Goal: Task Accomplishment & Management: Use online tool/utility

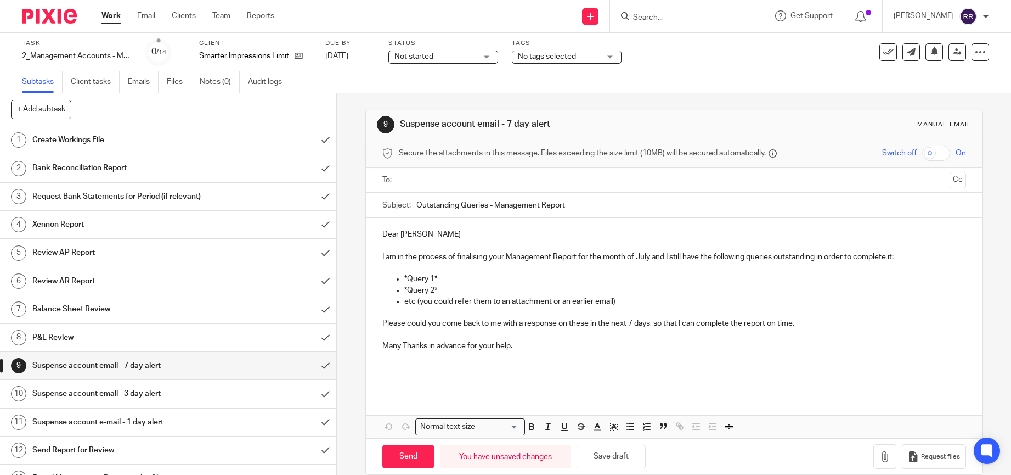
drag, startPoint x: 0, startPoint y: 0, endPoint x: 114, endPoint y: 13, distance: 114.9
click at [114, 13] on link "Work" at bounding box center [111, 15] width 19 height 11
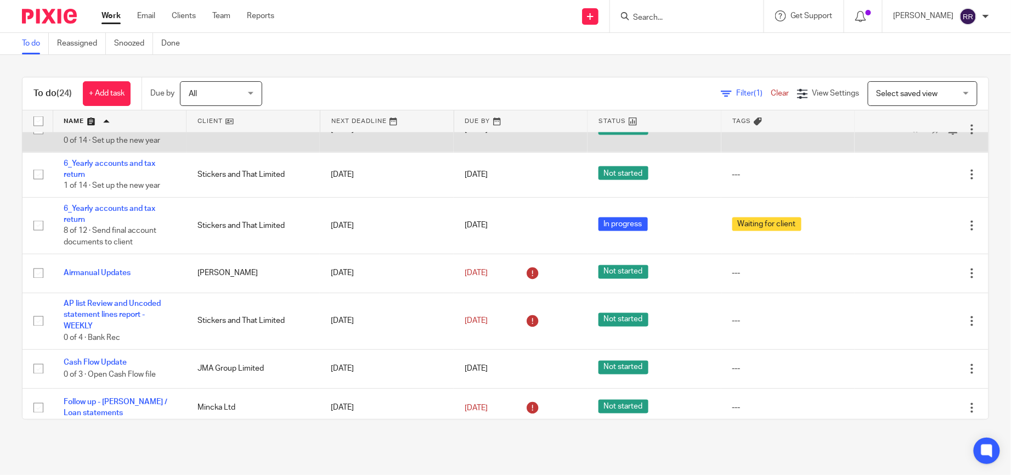
scroll to position [626, 0]
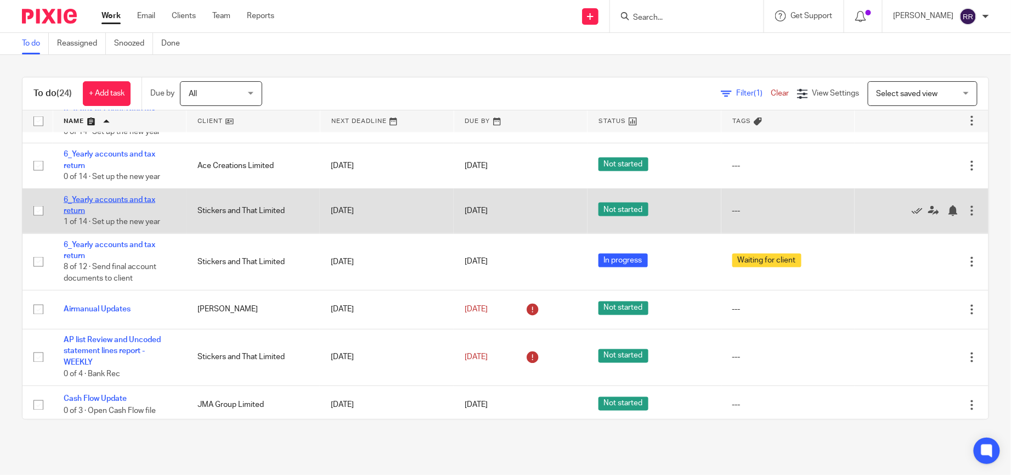
click at [109, 199] on link "6_Yearly accounts and tax return" at bounding box center [110, 205] width 92 height 19
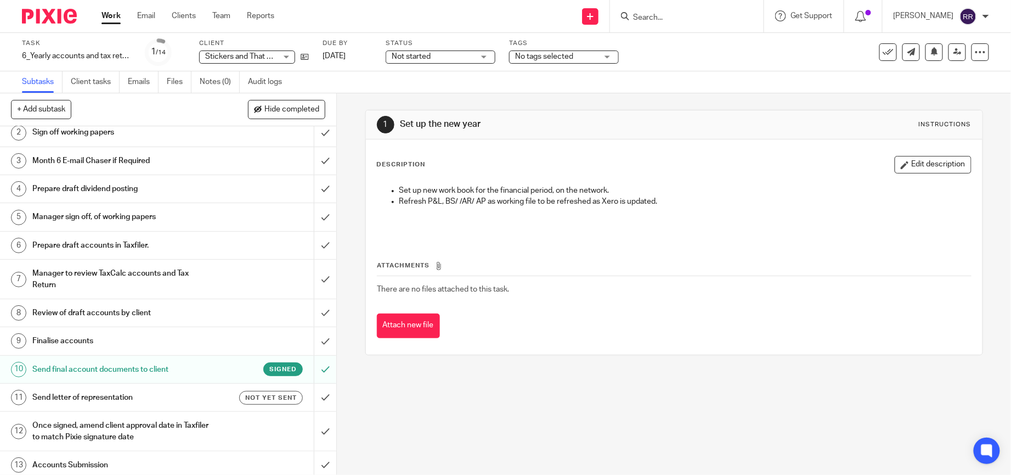
scroll to position [70, 0]
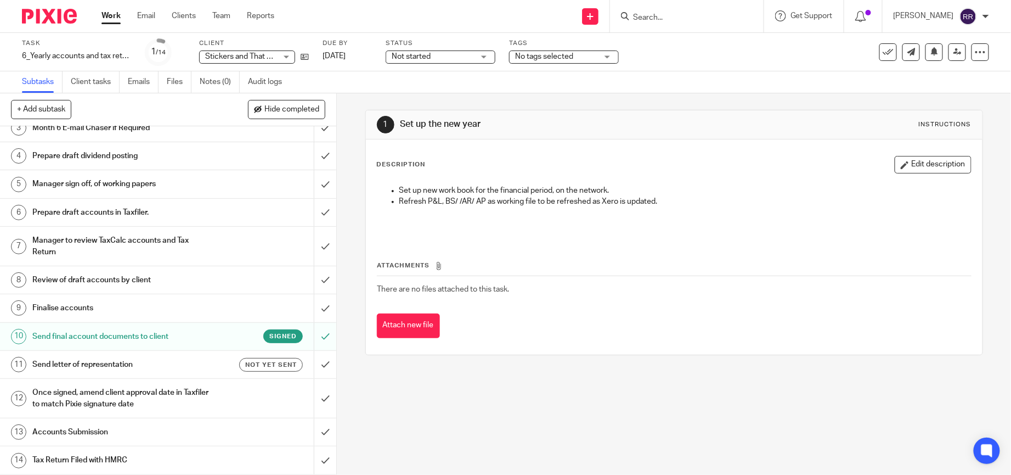
click at [221, 337] on div "Signed" at bounding box center [258, 336] width 91 height 14
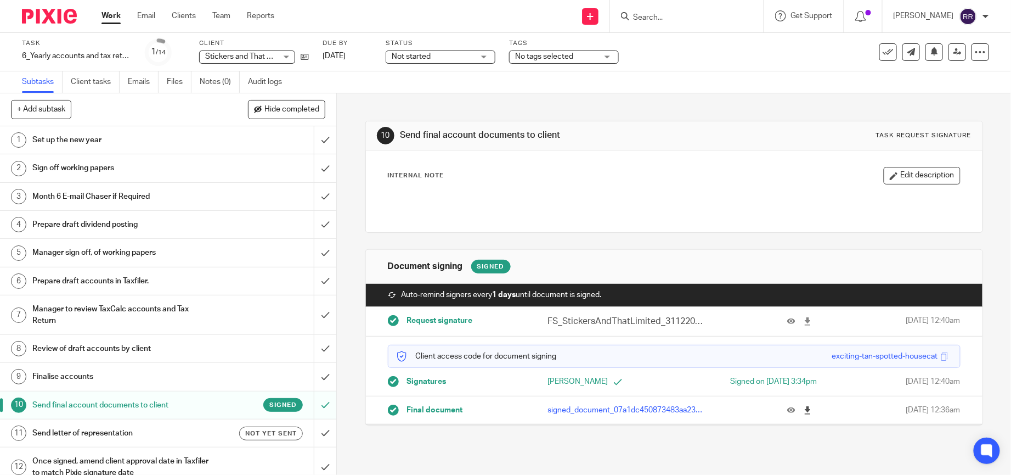
click at [804, 411] on icon at bounding box center [808, 410] width 8 height 8
